Goal: Task Accomplishment & Management: Complete application form

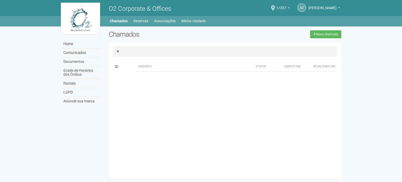
type input "*"
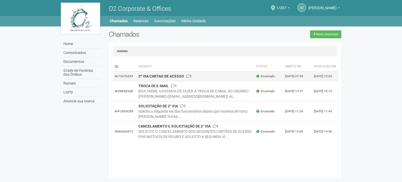
click at [205, 77] on td "2º VIA CARTAO DE ACESSO 1" at bounding box center [195, 77] width 118 height 10
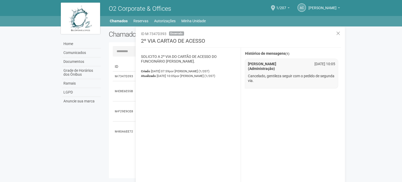
click at [270, 78] on p "Cancelado, gentileza seguir com o pedido de segunda via." at bounding box center [292, 78] width 88 height 9
click at [274, 70] on strong "[PERSON_NAME] (Administração)" at bounding box center [262, 66] width 28 height 9
click at [339, 34] on icon at bounding box center [338, 33] width 4 height 5
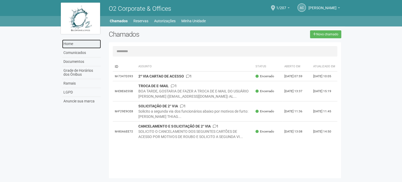
click at [72, 45] on link "Home" at bounding box center [81, 44] width 39 height 9
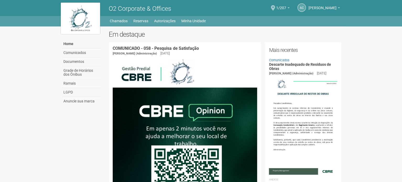
click at [275, 6] on span at bounding box center [273, 8] width 4 height 6
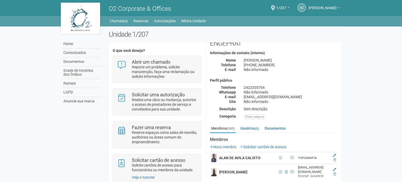
scroll to position [26, 0]
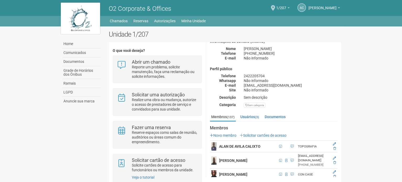
click at [266, 134] on link "Solicitar cartões de acesso" at bounding box center [263, 135] width 47 height 4
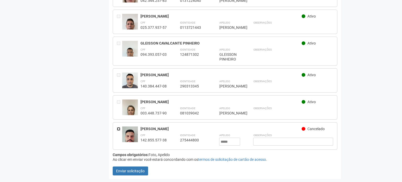
scroll to position [4020, 0]
drag, startPoint x: 231, startPoint y: 143, endPoint x: 205, endPoint y: 145, distance: 25.2
click at [205, 145] on div "CPF 142.855.577-38 Identidade 275444800 Apelido ***** DIEGO Observações" at bounding box center [236, 139] width 193 height 13
type input "*****"
click at [142, 171] on button "Enviar solicitação" at bounding box center [130, 171] width 35 height 9
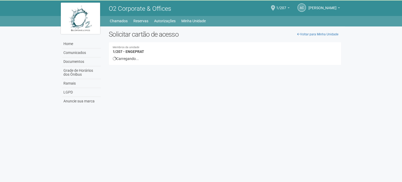
scroll to position [0, 0]
